Goal: Task Accomplishment & Management: Manage account settings

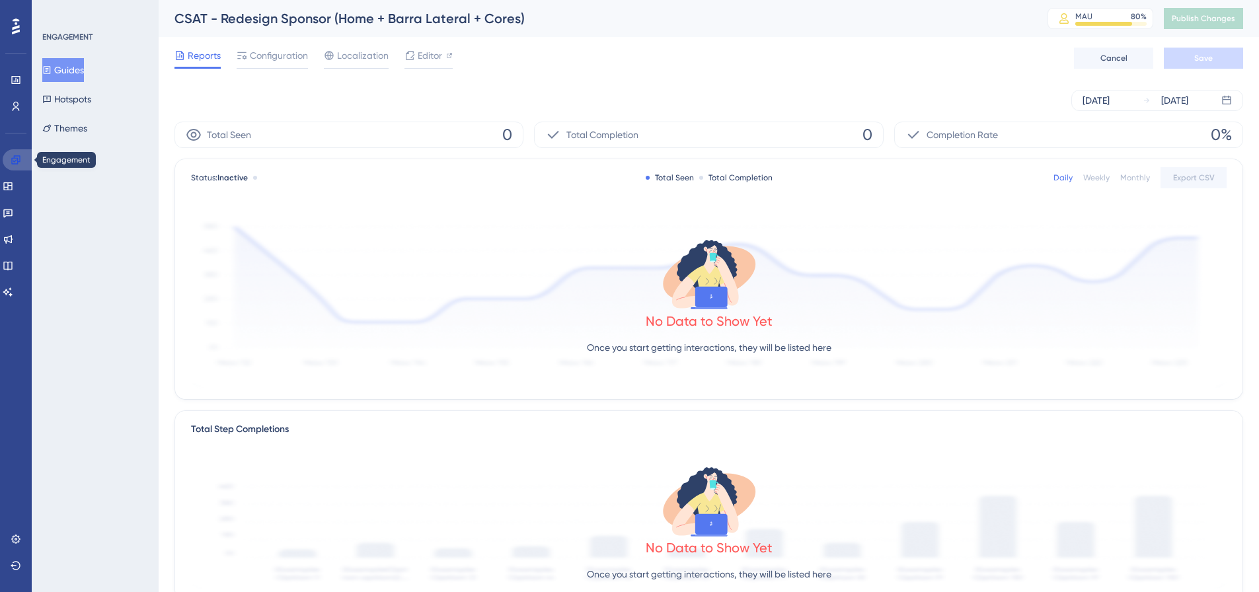
drag, startPoint x: 13, startPoint y: 167, endPoint x: 78, endPoint y: 74, distance: 113.5
click at [13, 167] on link at bounding box center [19, 159] width 32 height 21
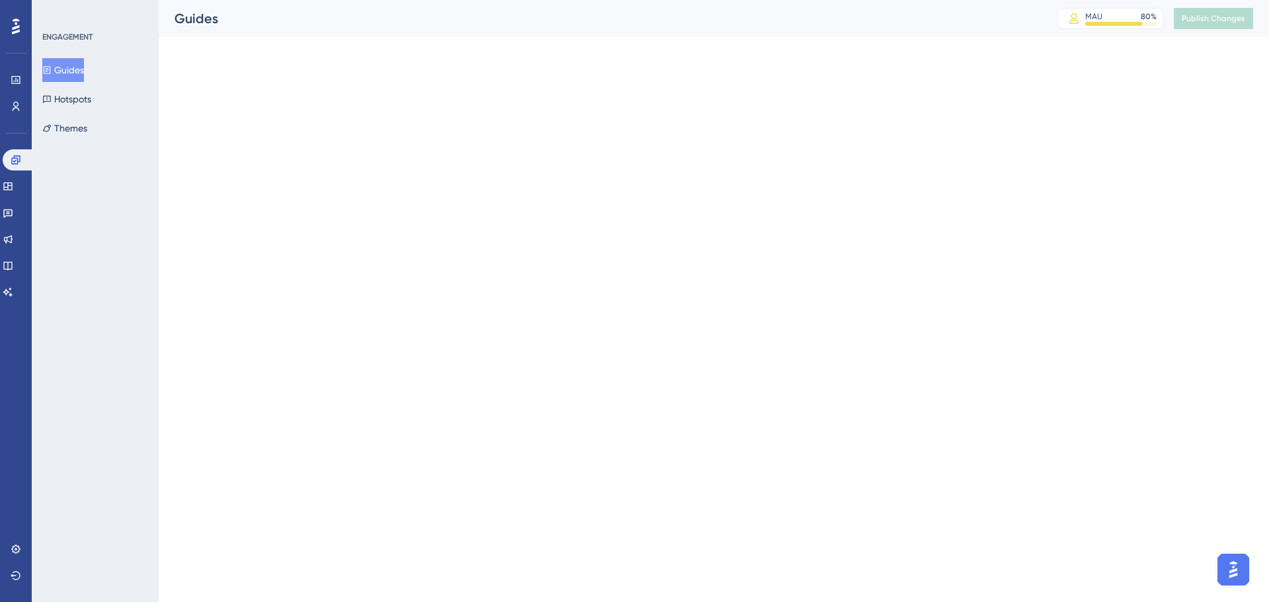
click at [78, 65] on button "Guides" at bounding box center [63, 70] width 42 height 24
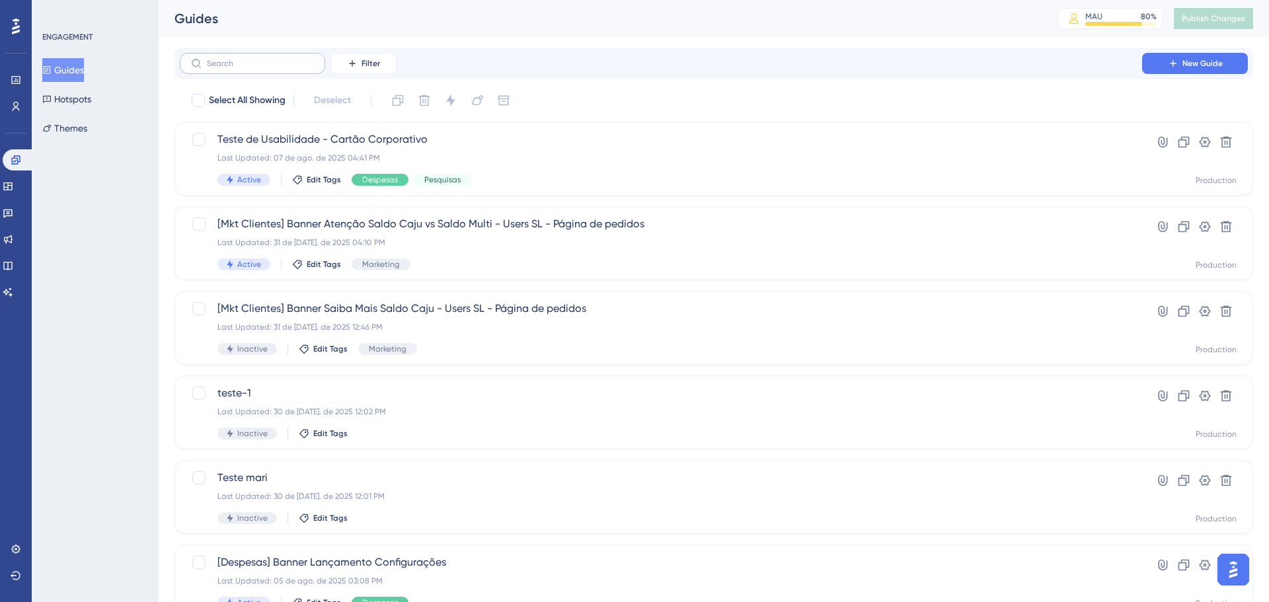
click at [235, 71] on label at bounding box center [252, 63] width 145 height 21
click at [235, 68] on input "text" at bounding box center [260, 63] width 107 height 9
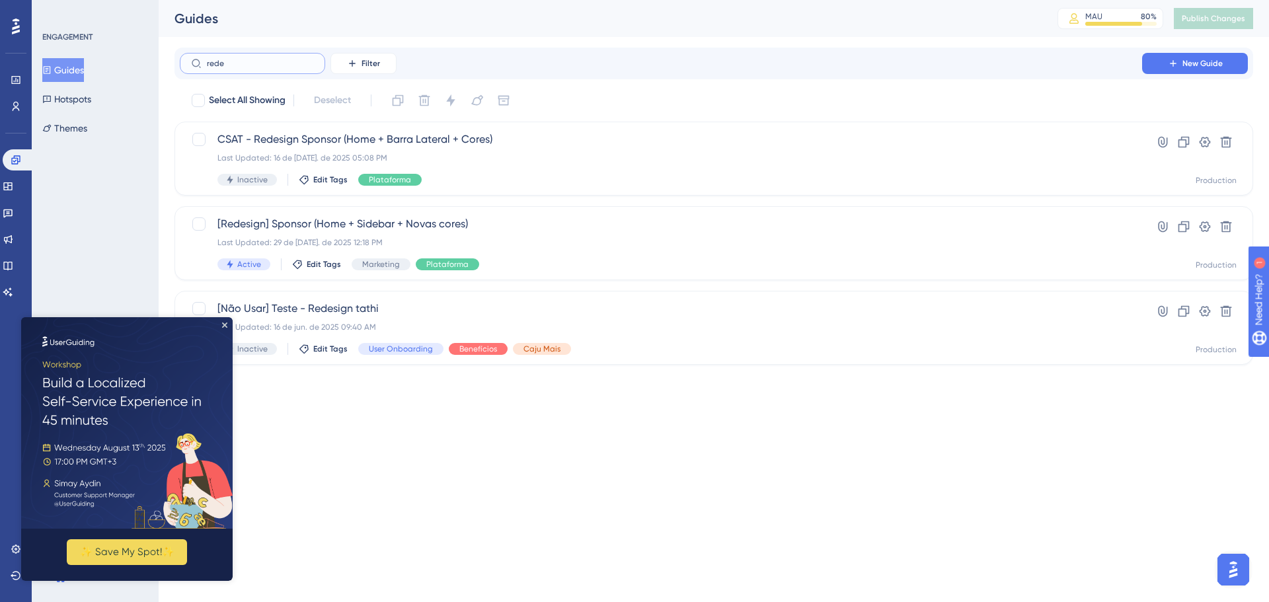
type input "rede"
click at [575, 248] on div "[Redesign] Sponsor (Home + Sidebar + Novas cores) Last Updated: 29 de [DATE]. d…" at bounding box center [660, 243] width 887 height 54
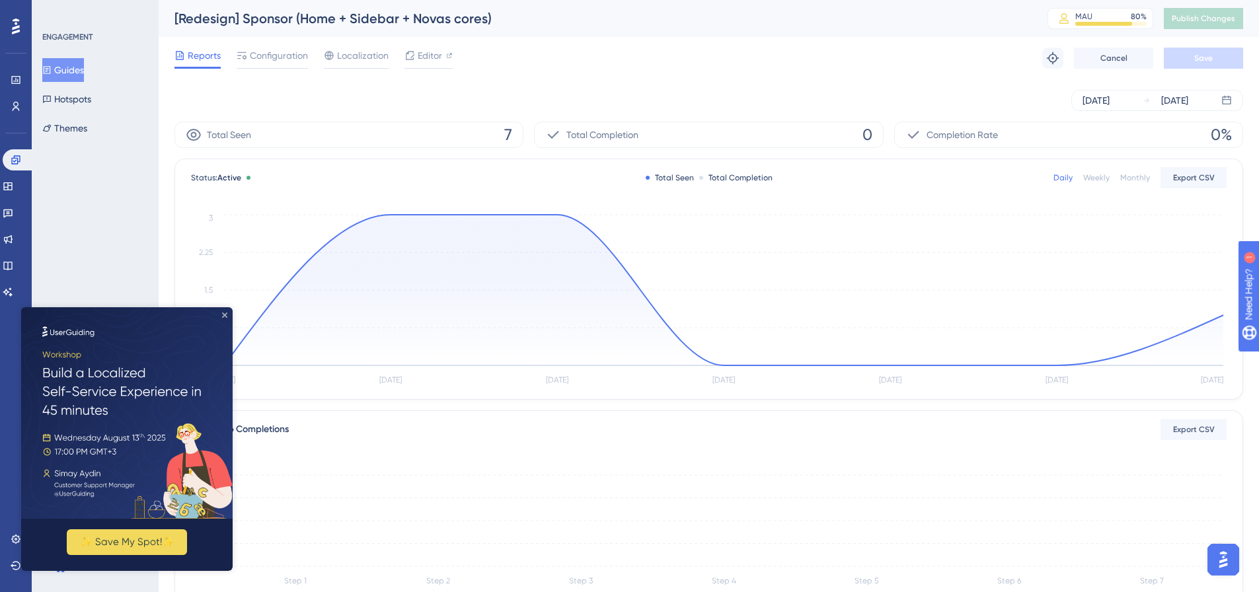
click at [223, 315] on icon "Close Preview" at bounding box center [224, 315] width 5 height 5
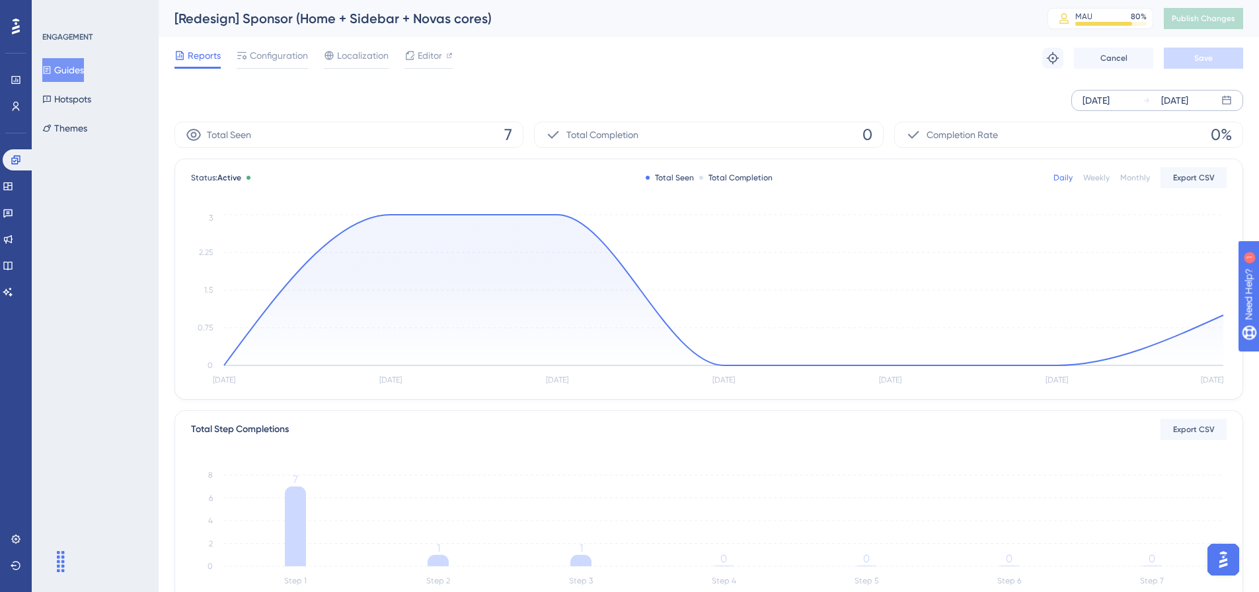
click at [1105, 106] on div "[DATE]" at bounding box center [1096, 101] width 27 height 16
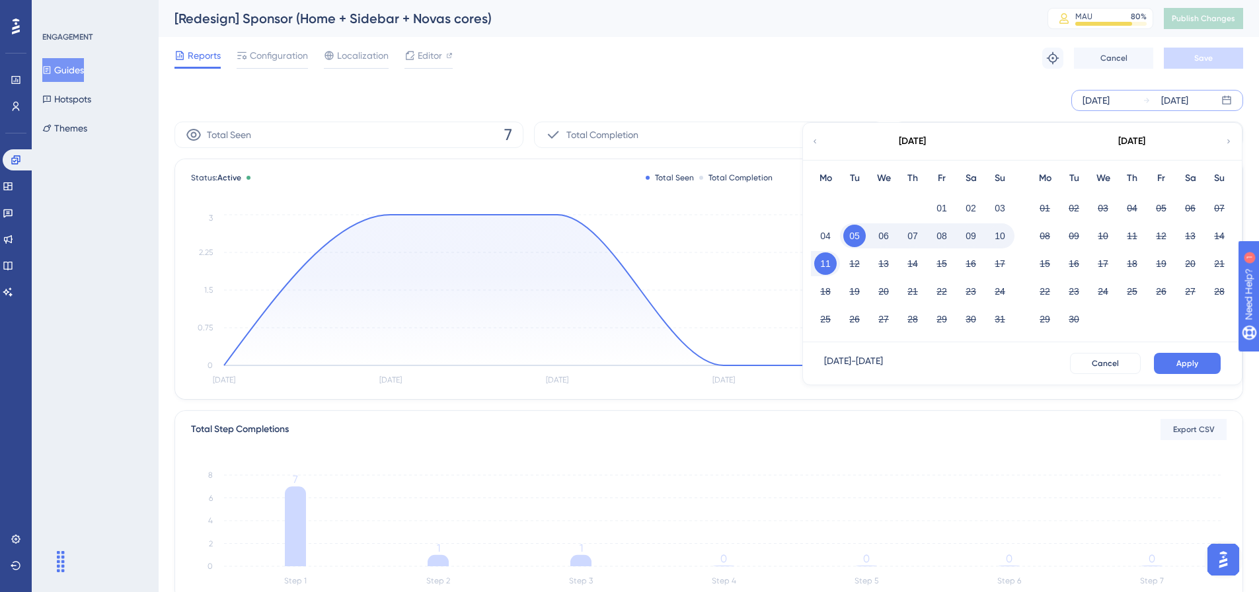
click at [817, 147] on icon at bounding box center [815, 142] width 8 height 12
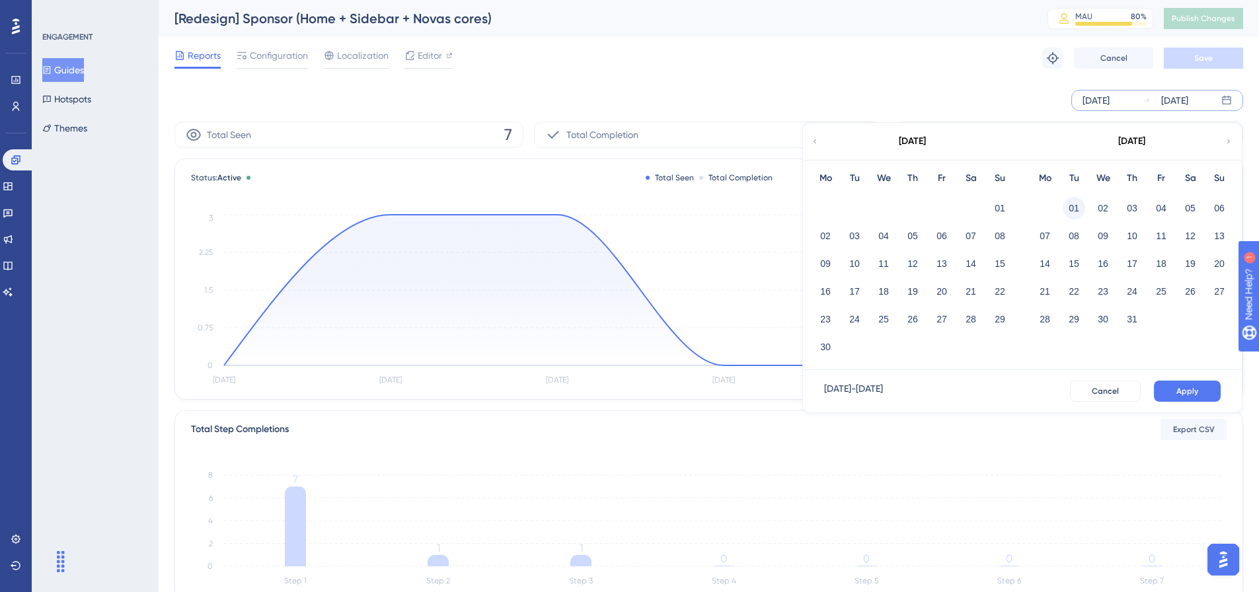
click at [1070, 212] on button "01" at bounding box center [1074, 208] width 22 height 22
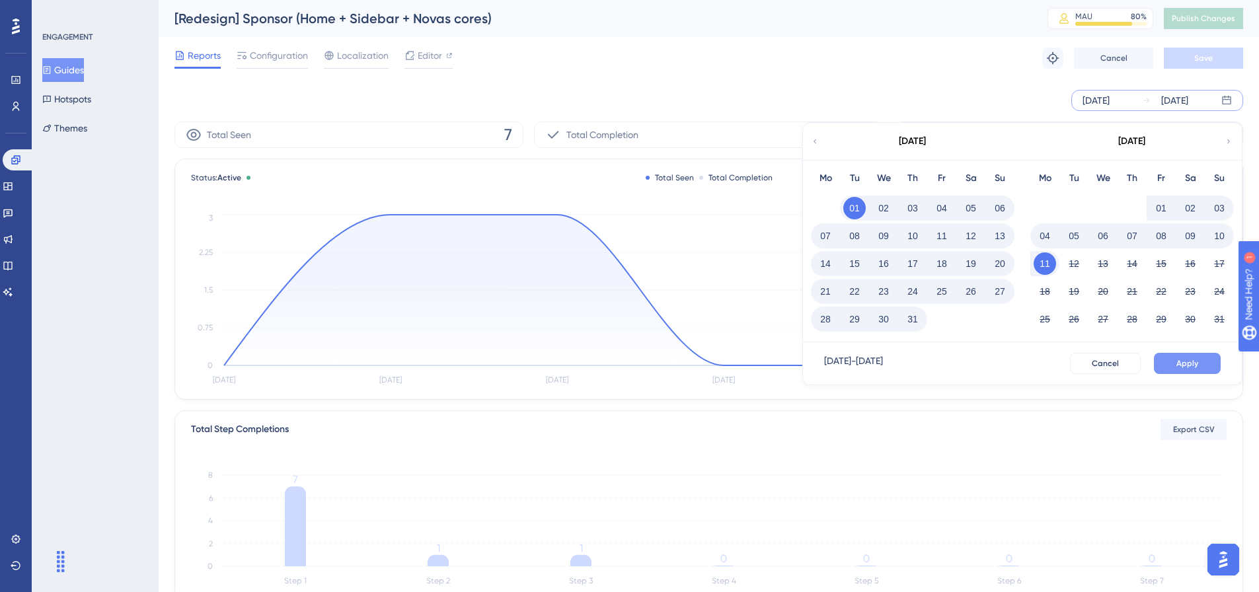
click at [1172, 356] on button "Apply" at bounding box center [1187, 363] width 67 height 21
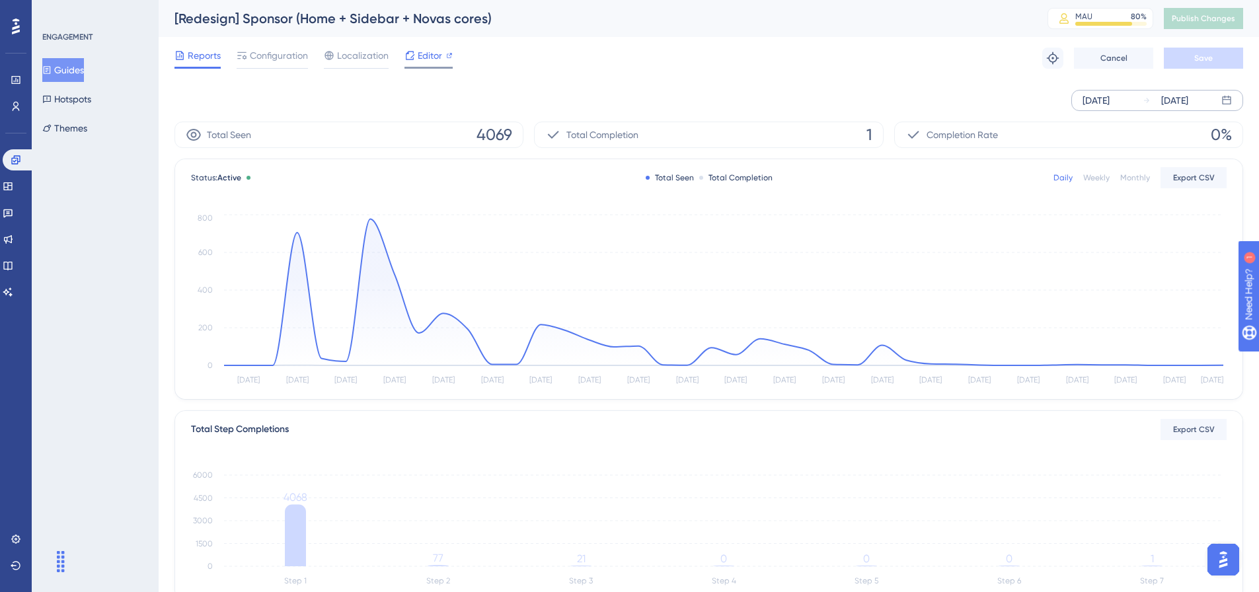
click at [413, 58] on icon at bounding box center [410, 55] width 9 height 9
click at [280, 54] on span "Configuration" at bounding box center [279, 56] width 58 height 16
click at [282, 58] on span "Configuration" at bounding box center [279, 56] width 58 height 16
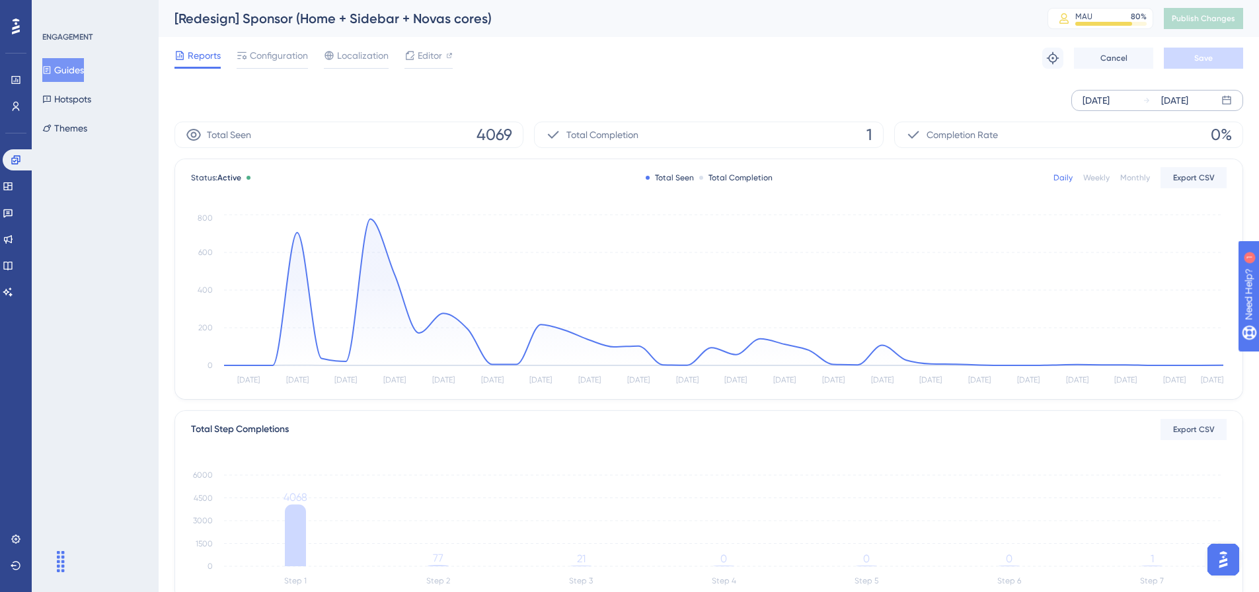
click at [716, 93] on div "[DATE] [DATE] Total Seen 4069 Total Completion 1 Completion Rate 0% Status: Act…" at bounding box center [709, 487] width 1069 height 816
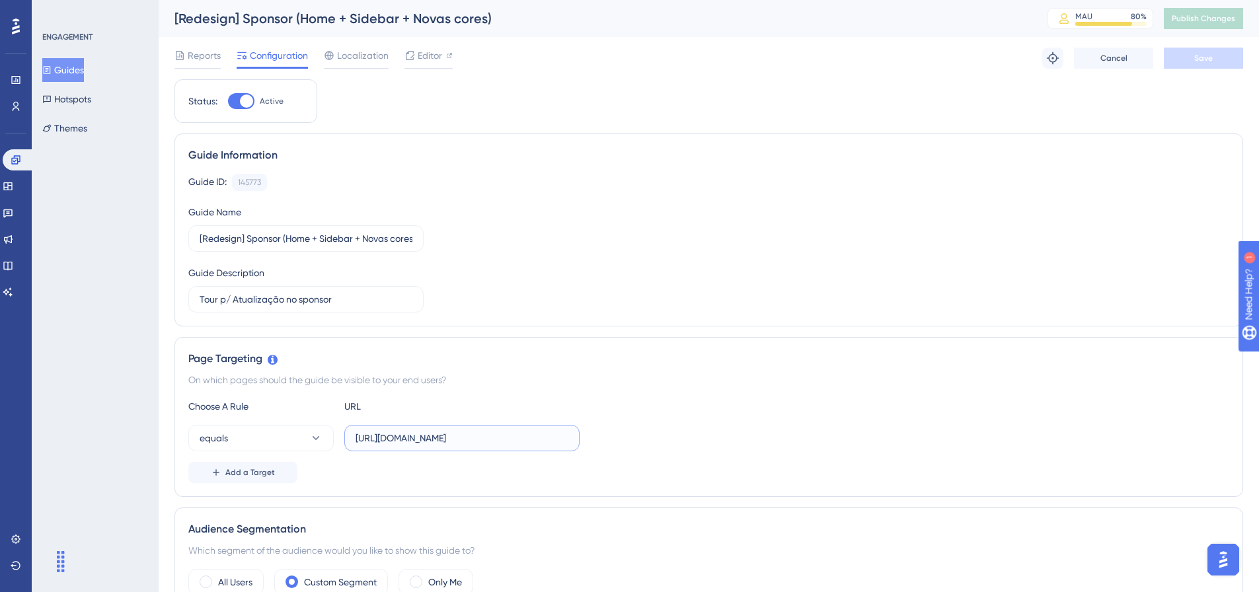
click at [475, 433] on input "[URL][DOMAIN_NAME]" at bounding box center [462, 438] width 213 height 15
click at [516, 393] on div "Page Targeting On which pages should the guide be visible to your end users? Ch…" at bounding box center [709, 417] width 1069 height 160
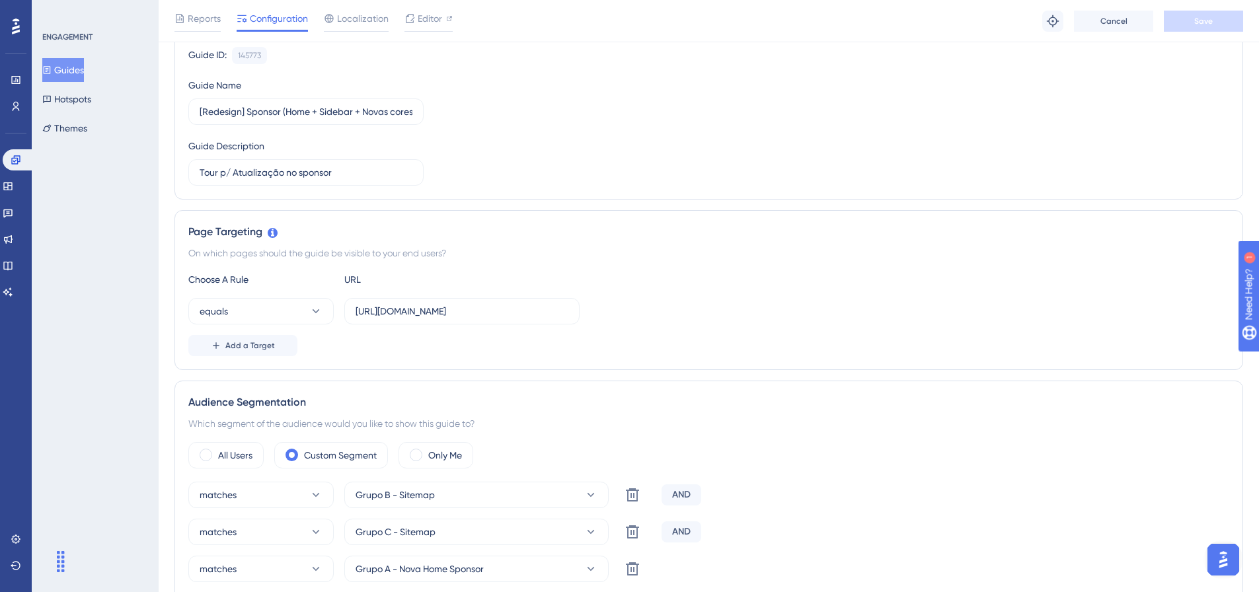
scroll to position [264, 0]
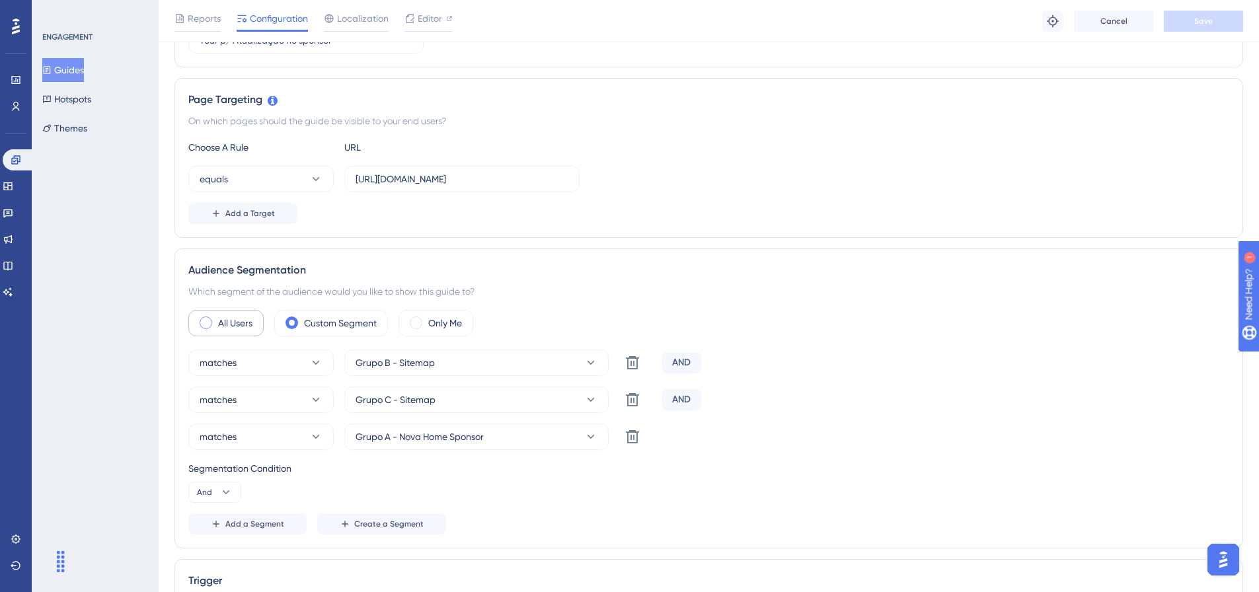
click at [253, 319] on div "All Users" at bounding box center [225, 323] width 75 height 26
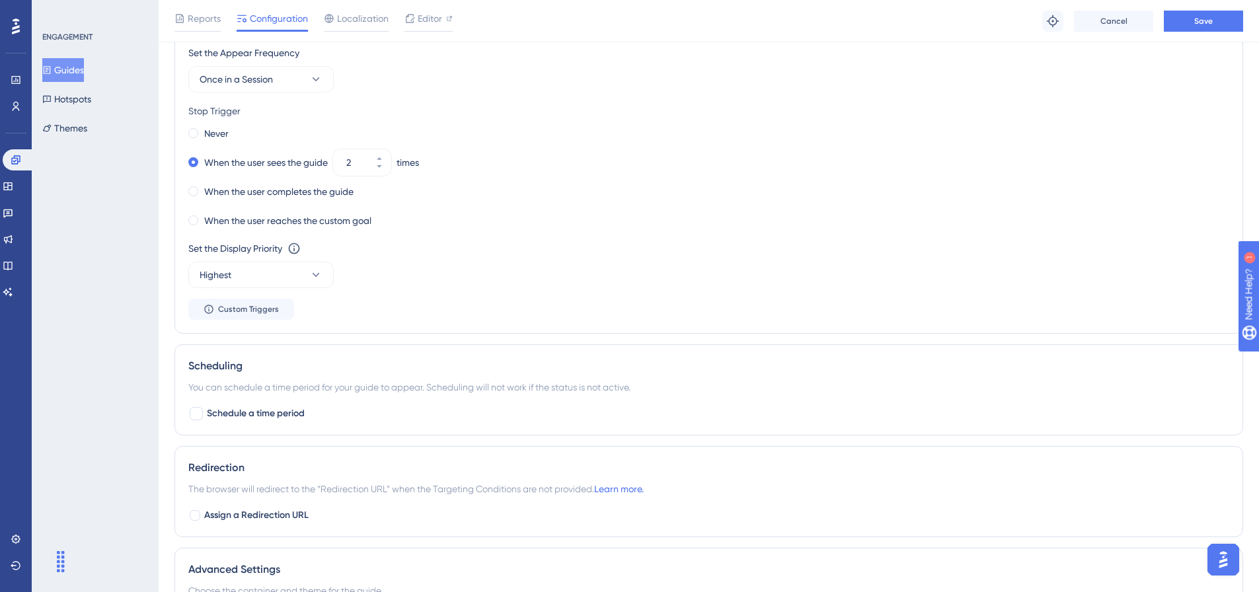
scroll to position [665, 0]
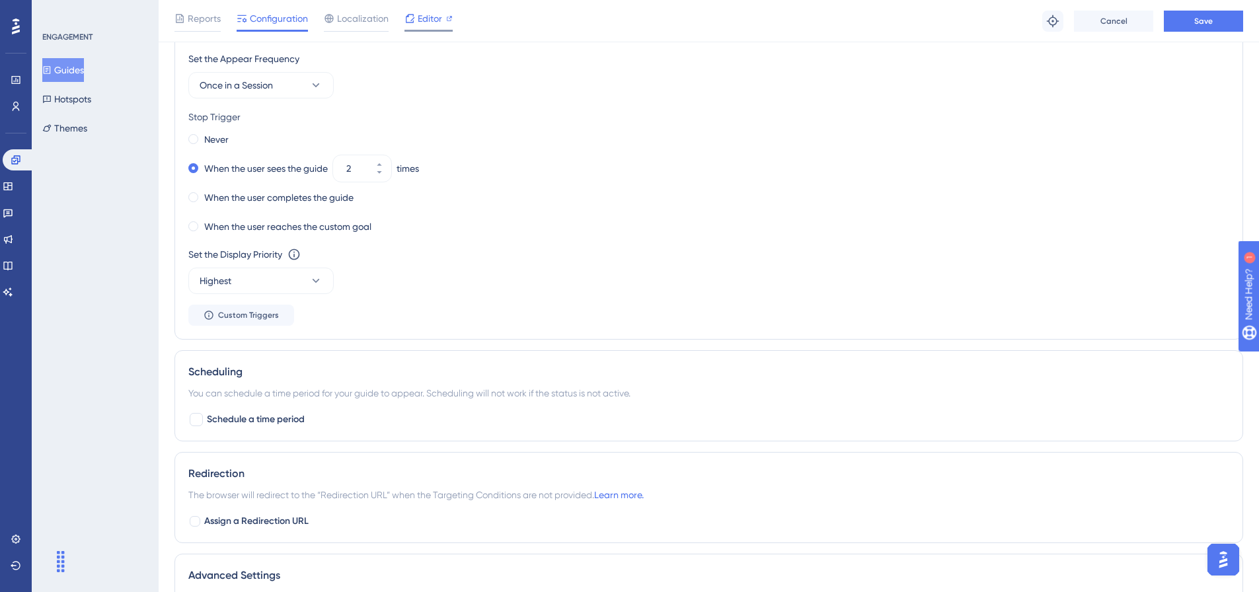
click at [437, 30] on div at bounding box center [429, 31] width 48 height 2
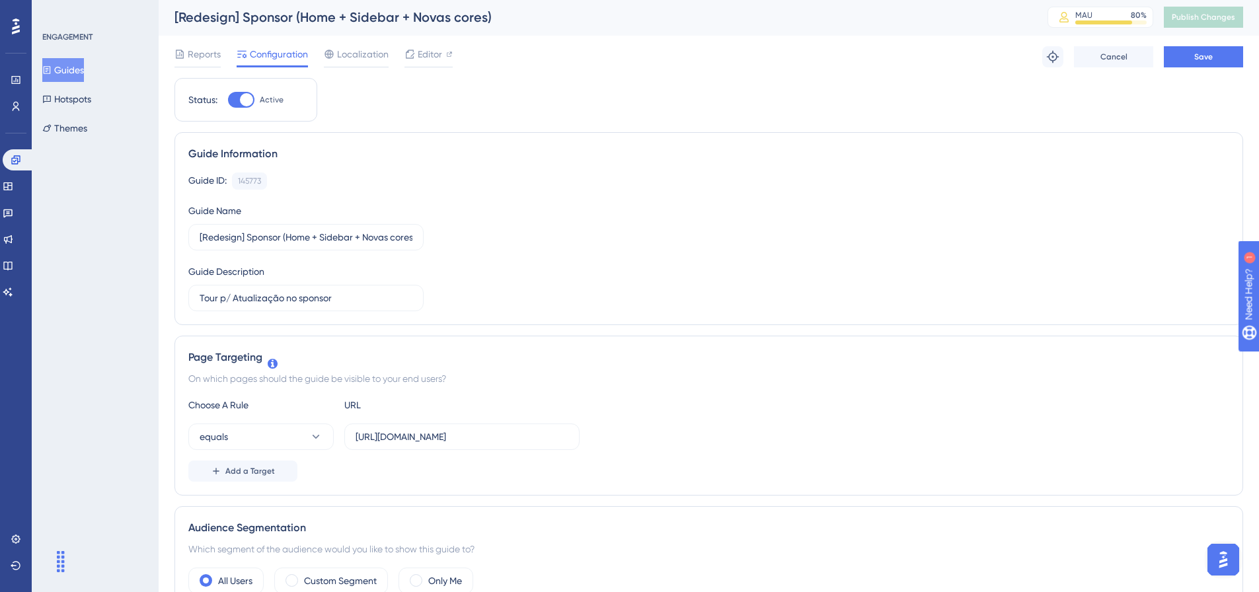
scroll to position [0, 0]
click at [1230, 63] on button "Save" at bounding box center [1203, 58] width 79 height 21
click at [13, 215] on icon at bounding box center [8, 213] width 11 height 11
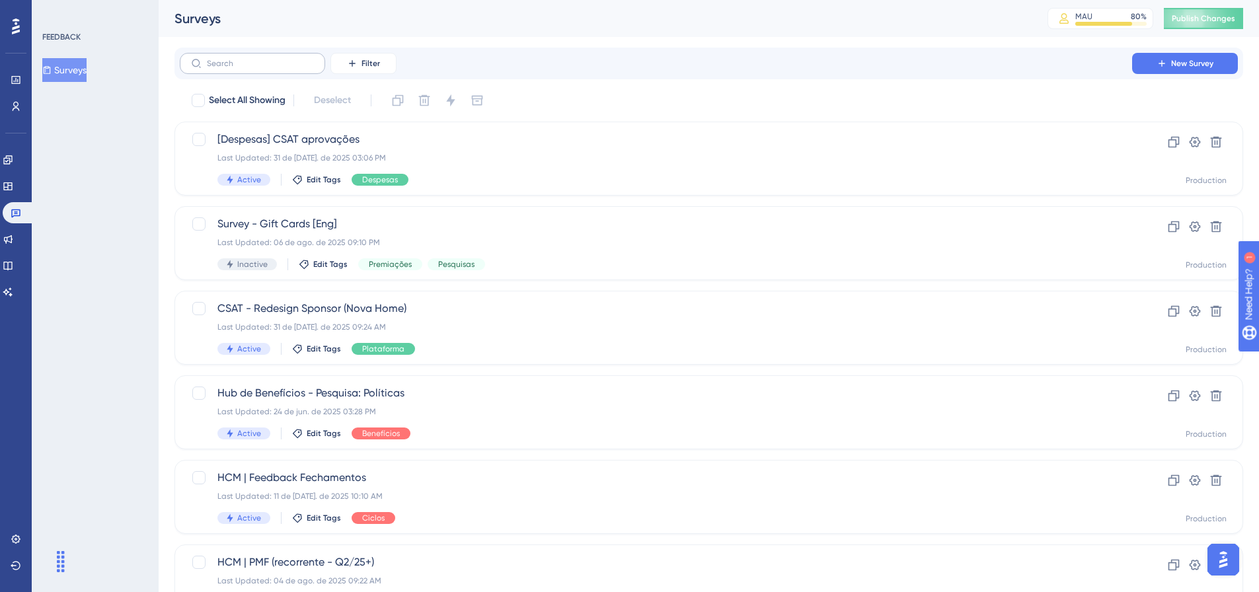
click at [259, 54] on label at bounding box center [252, 63] width 145 height 21
click at [259, 59] on input "text" at bounding box center [260, 63] width 107 height 9
click at [499, 330] on div "Last Updated: 31 de [DATE]. de 2025 09:24 AM" at bounding box center [655, 327] width 877 height 11
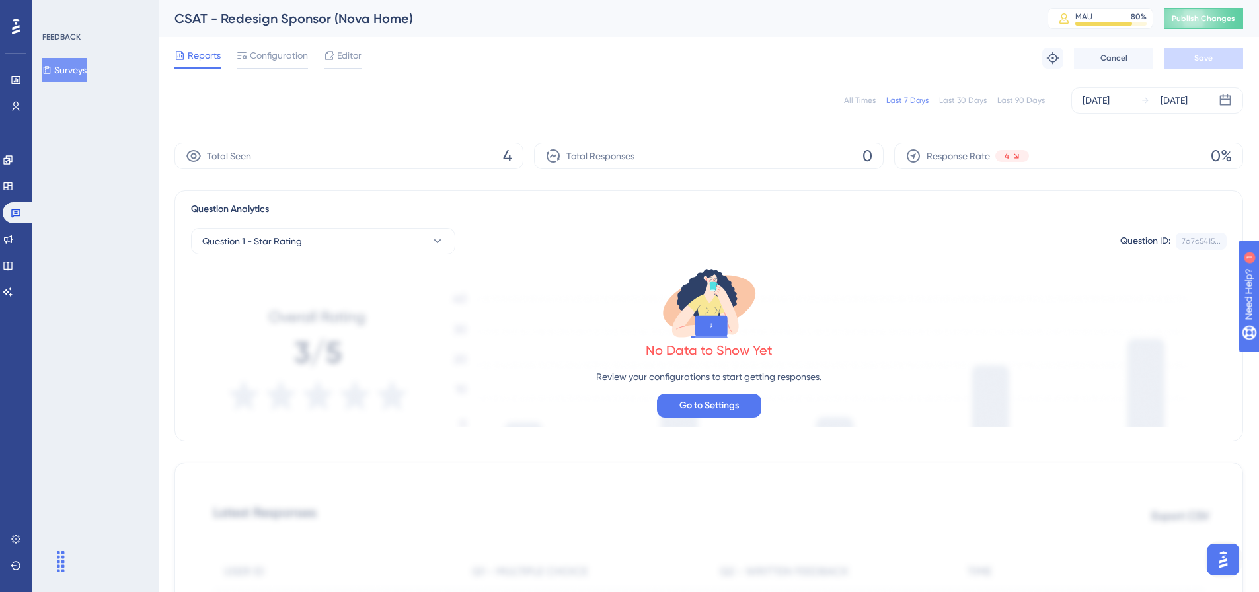
click at [884, 104] on div "All Times Last 7 Days Last 30 Days Last 90 Days" at bounding box center [944, 100] width 201 height 11
click at [876, 101] on div "All Times" at bounding box center [860, 100] width 32 height 11
